Goal: Task Accomplishment & Management: Use online tool/utility

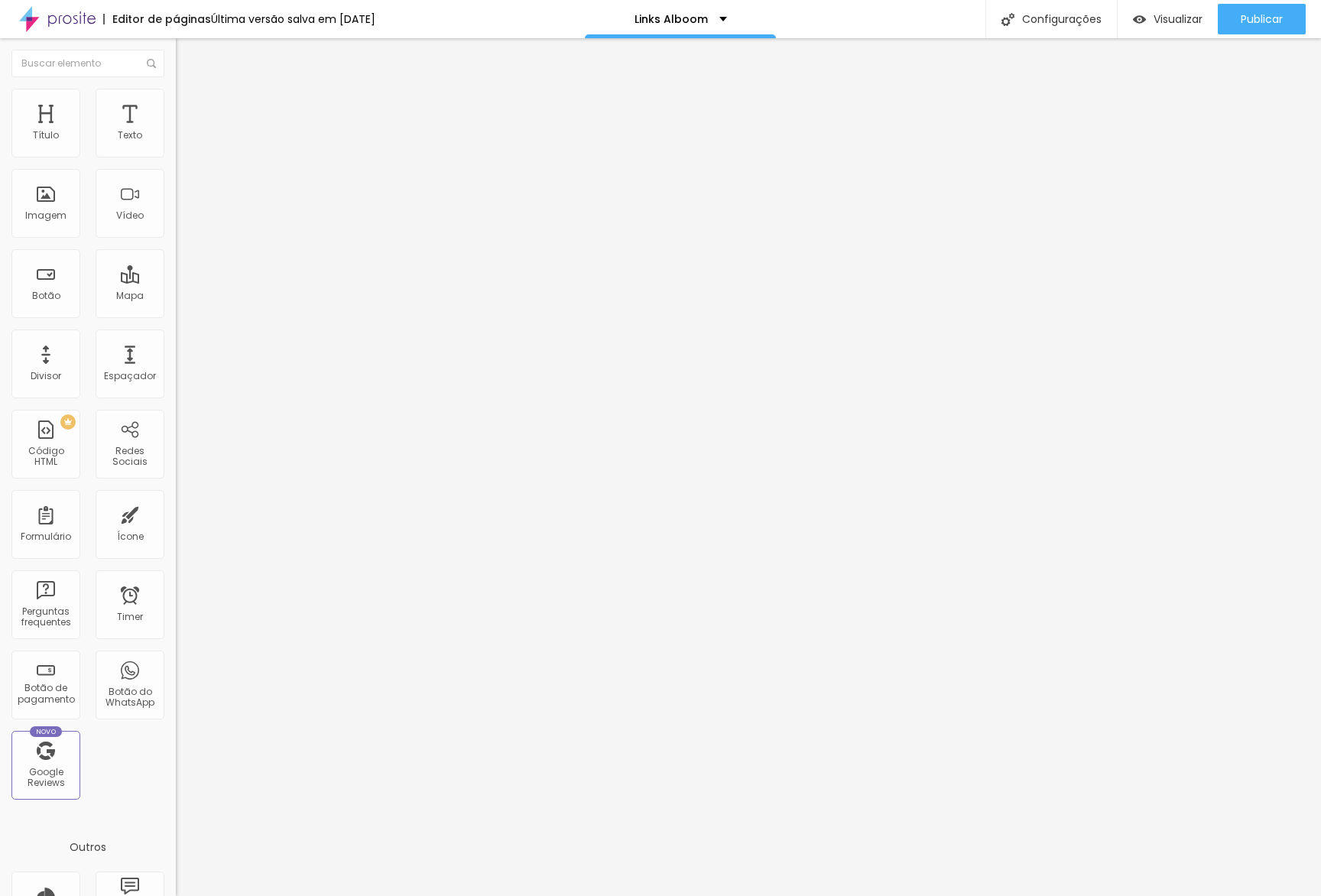
click at [176, 143] on input "🚀 Workshop Alboom em [GEOGRAPHIC_DATA]" at bounding box center [267, 136] width 183 height 15
drag, startPoint x: 75, startPoint y: 171, endPoint x: 53, endPoint y: 172, distance: 22.0
click at [176, 143] on input "🚀 LIVE DE LANÇAMENTO do Proof Gallery 3.0" at bounding box center [267, 136] width 183 height 15
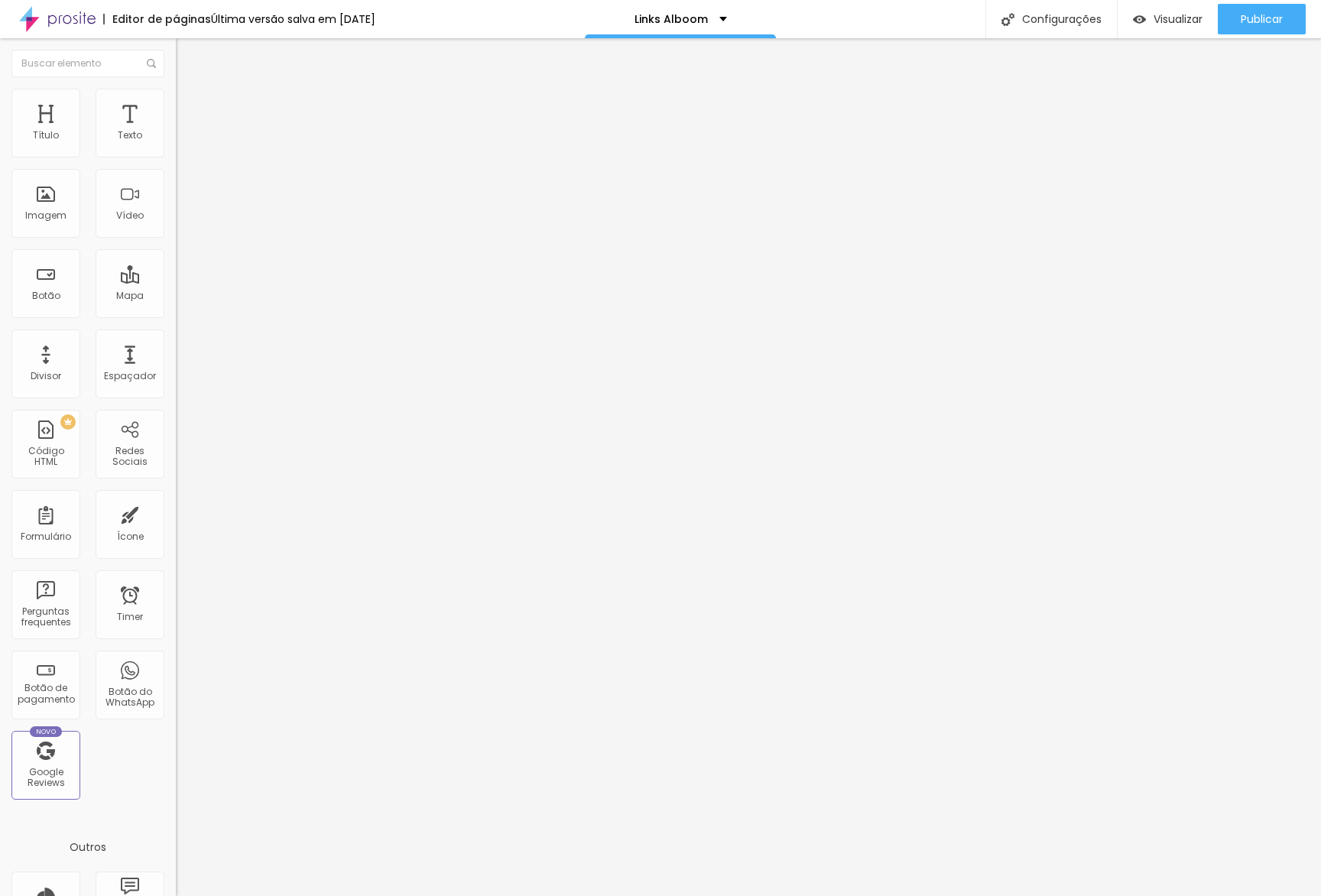
click at [176, 143] on input "🚀 LIVE DE LANÇAMENTO do Proof Gallery 3.0" at bounding box center [267, 136] width 183 height 15
drag, startPoint x: 47, startPoint y: 172, endPoint x: 150, endPoint y: 170, distance: 103.0
click at [176, 143] on input "🚀 LIVE DE LANÇAMENTO do Proof Gallery 3.0" at bounding box center [267, 136] width 183 height 15
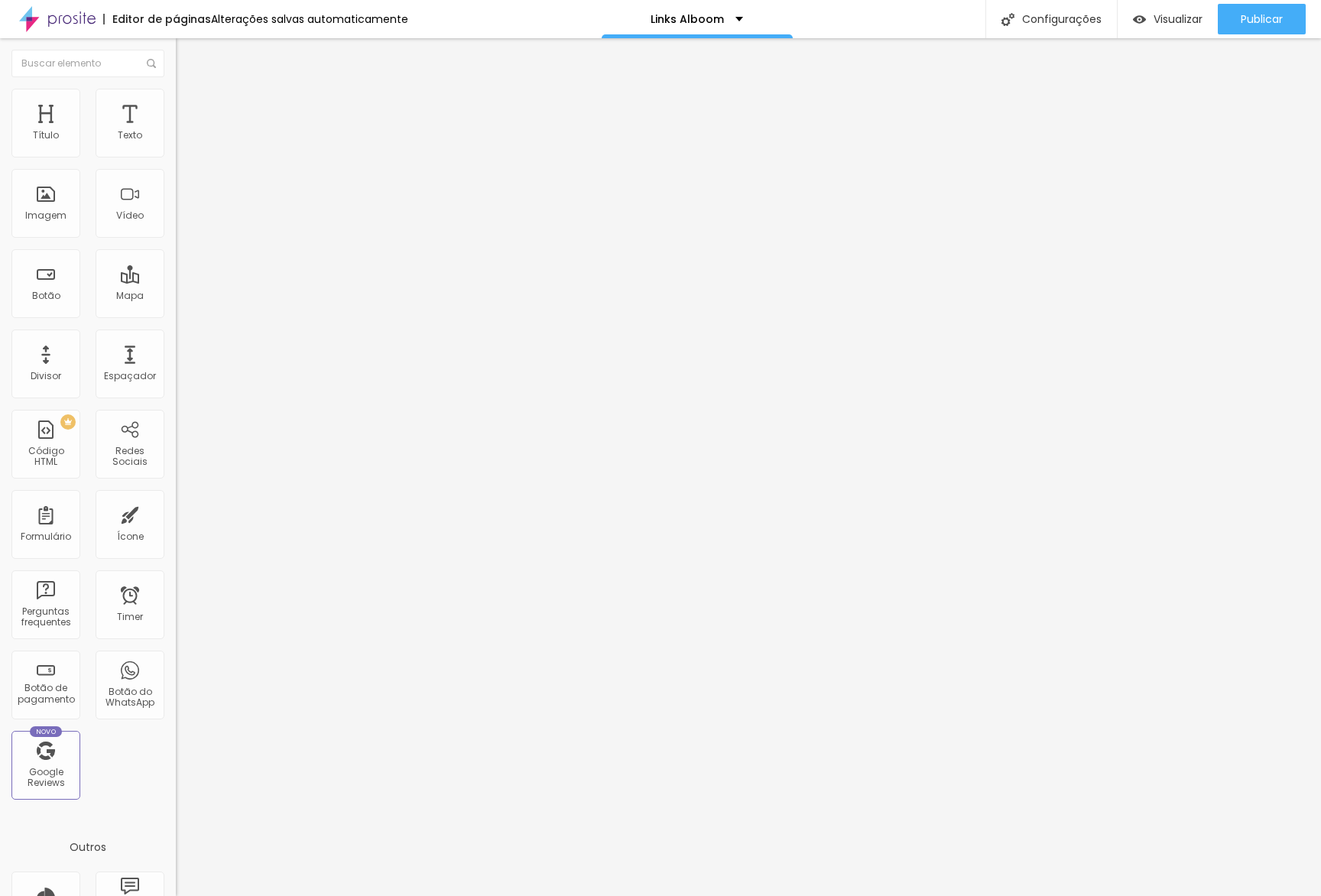
scroll to position [0, 85]
type input "🚀 Assine o Proof Gallery por R$1 no primeiro mês"
click at [176, 315] on input "/live-lancamento-proof-3" at bounding box center [267, 308] width 183 height 15
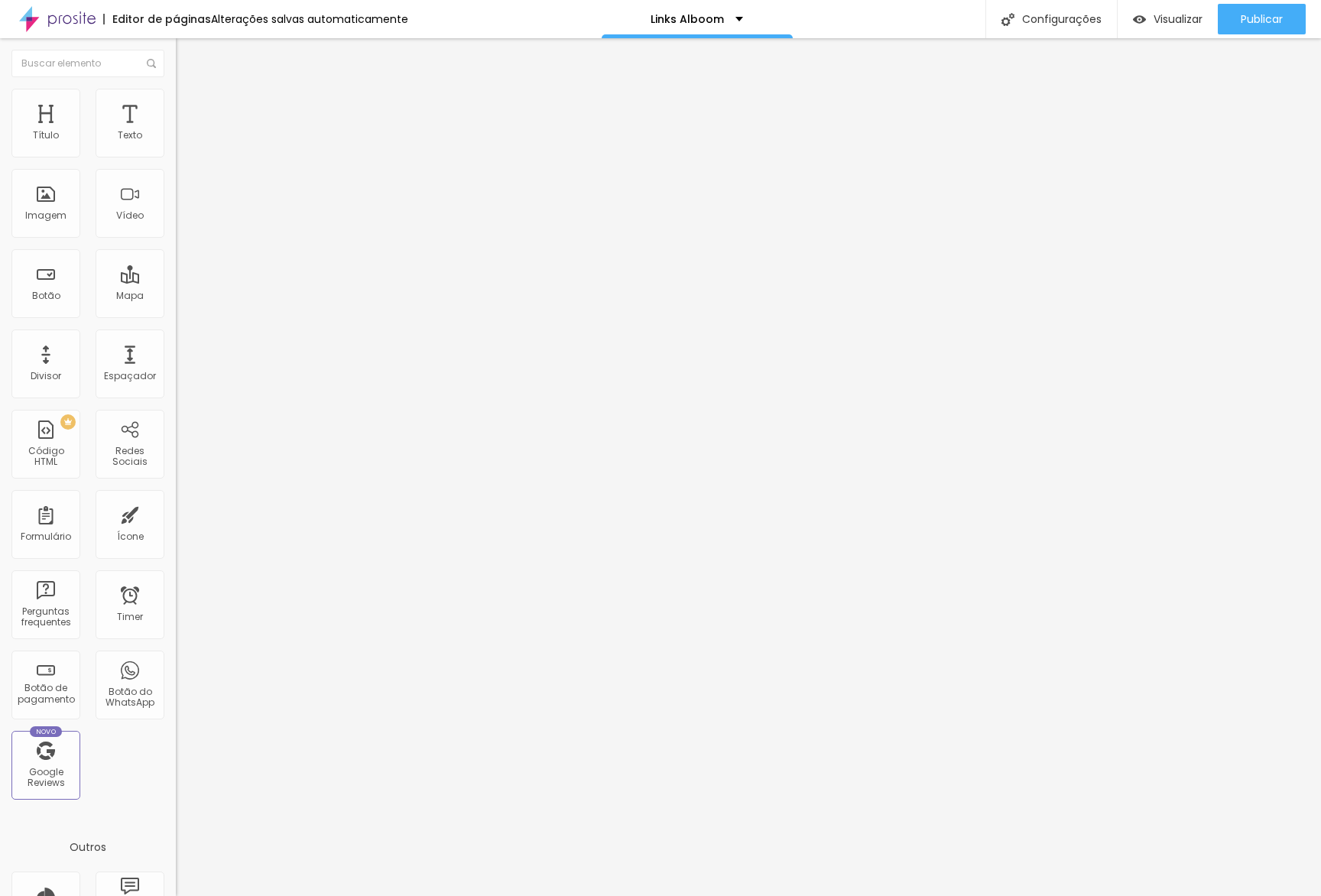
click at [176, 315] on input "/live-lancamento-proof-3" at bounding box center [267, 308] width 183 height 15
click at [176, 344] on div "Abrir em uma nova aba" at bounding box center [263, 347] width 176 height 8
click at [176, 315] on input "text" at bounding box center [267, 308] width 183 height 15
paste input "[DOMAIN_NAME][URL]"
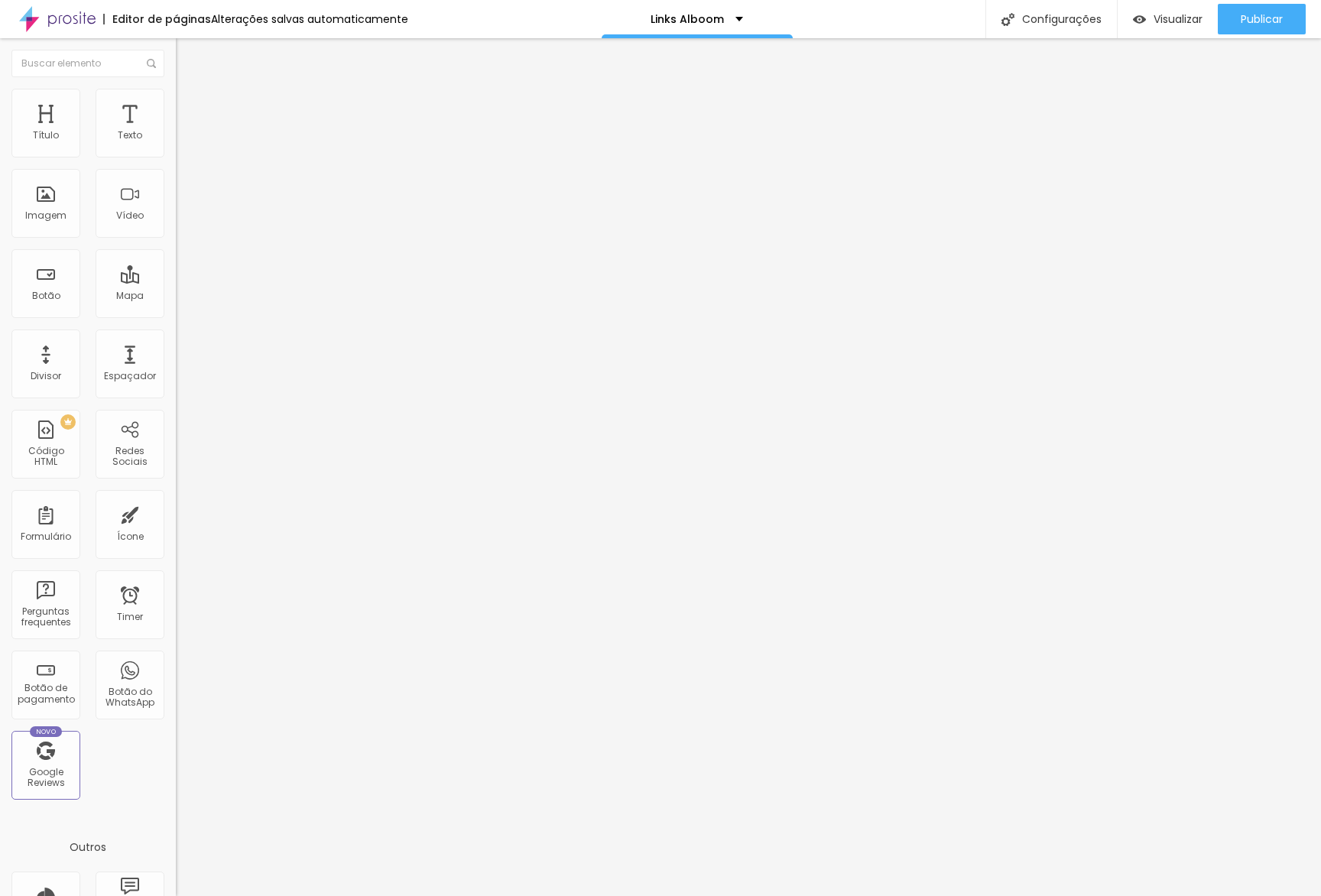
drag, startPoint x: 88, startPoint y: 321, endPoint x: 0, endPoint y: 317, distance: 88.1
click at [176, 317] on div "Texto 🚀 Assine o Proof Gallery por R$1 no primeiro mês Alinhamento Tamanho Gran…" at bounding box center [263, 231] width 176 height 222
click at [176, 313] on input "[DOMAIN_NAME][URL]" at bounding box center [267, 308] width 183 height 15
drag, startPoint x: 104, startPoint y: 317, endPoint x: 0, endPoint y: 308, distance: 104.4
click at [176, 308] on div "Texto 🚀 Assine o Proof Gallery por R$1 no primeiro mês Alinhamento Tamanho Gran…" at bounding box center [263, 231] width 176 height 222
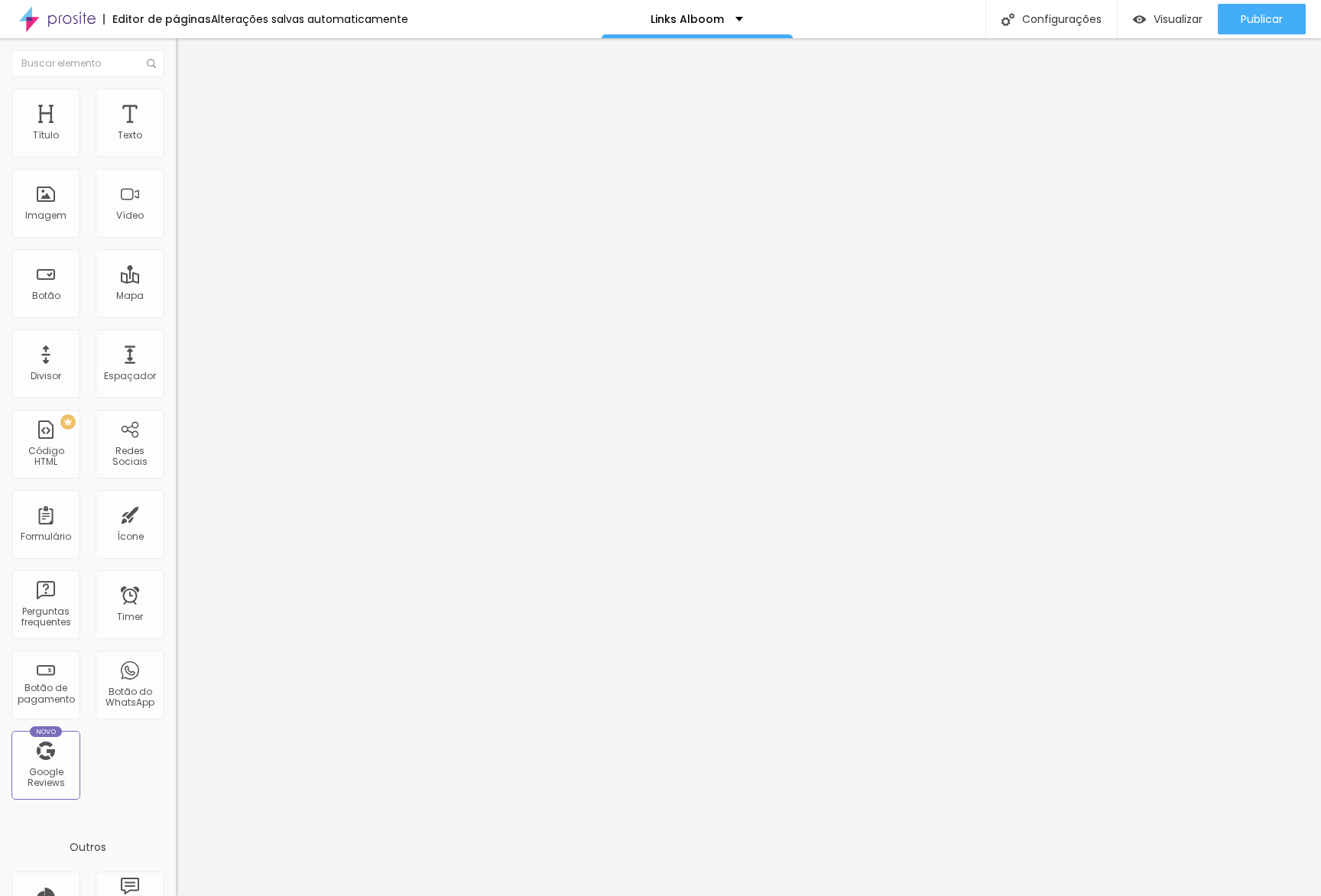
click at [176, 315] on input "/alboom-proof-setembro?utm_source=link-bio&utm_medium=instagram&utm_campaign=pr…" at bounding box center [267, 308] width 183 height 15
type input "/alboom-proof-setembro?utm_source=link-bio&utm_medium=instagram&utm_campaign=pr…"
click at [1154, 22] on span "Visualizar" at bounding box center [1179, 19] width 49 height 12
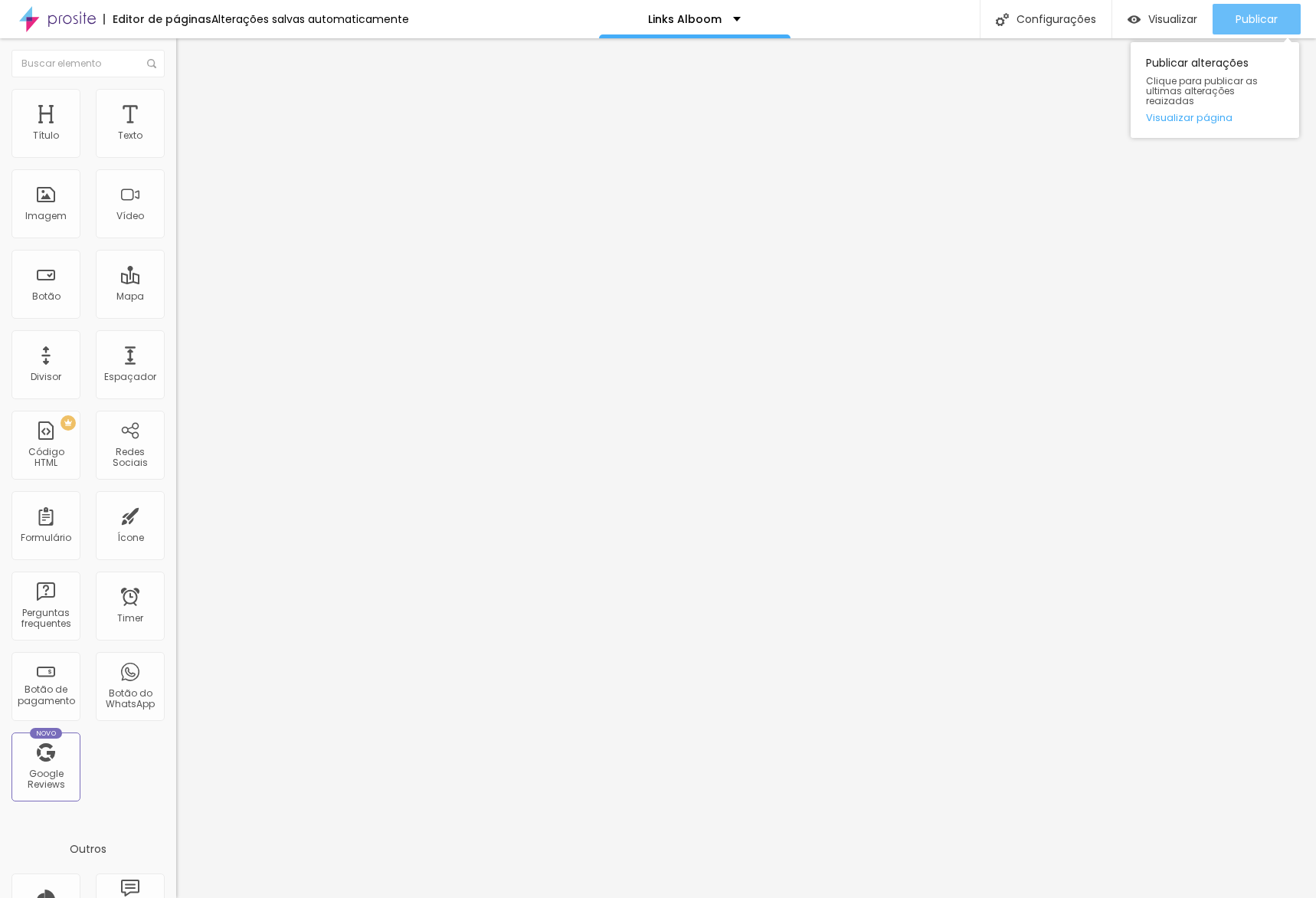
click at [1259, 23] on span "Publicar" at bounding box center [1256, 19] width 42 height 12
